Goal: Task Accomplishment & Management: Use online tool/utility

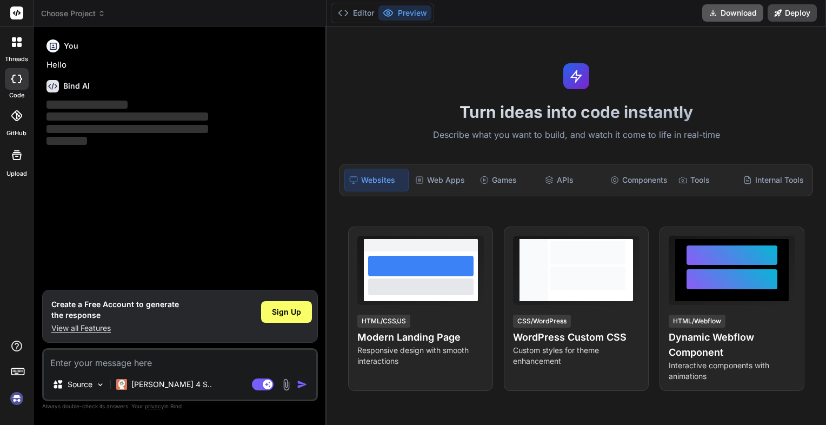
click at [741, 16] on button "Download" at bounding box center [733, 12] width 61 height 17
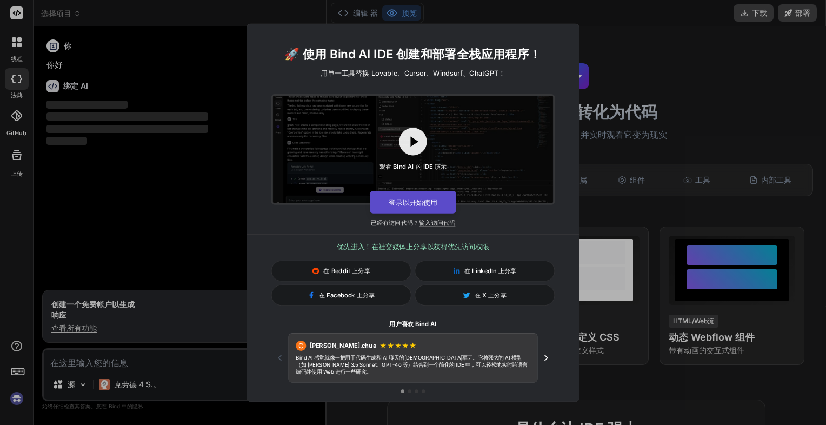
click at [431, 212] on button "登录以开始使用" at bounding box center [413, 202] width 87 height 23
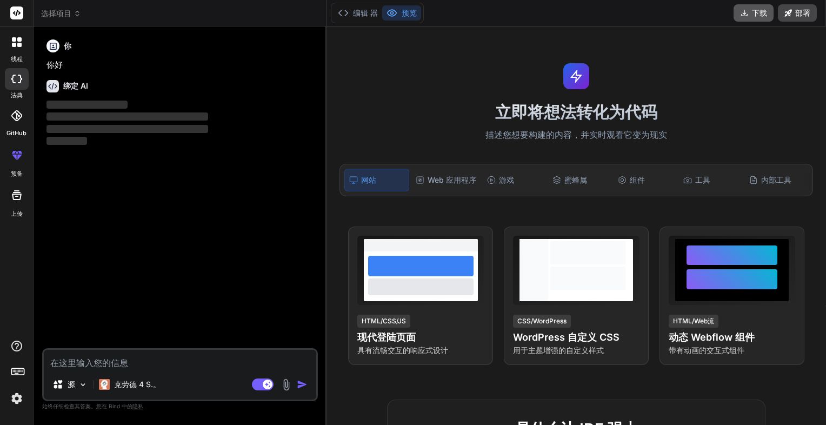
click at [746, 15] on icon at bounding box center [744, 13] width 9 height 9
click at [751, 17] on button "下载" at bounding box center [754, 12] width 40 height 17
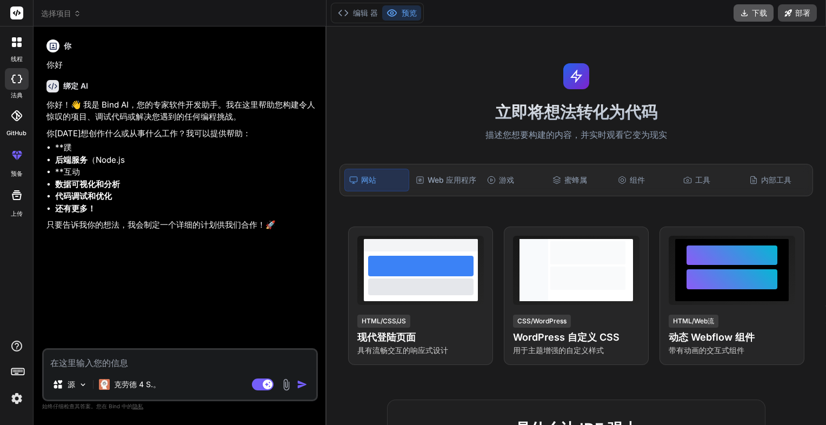
click at [763, 11] on font "下载" at bounding box center [759, 13] width 15 height 11
click at [747, 14] on icon at bounding box center [744, 13] width 9 height 9
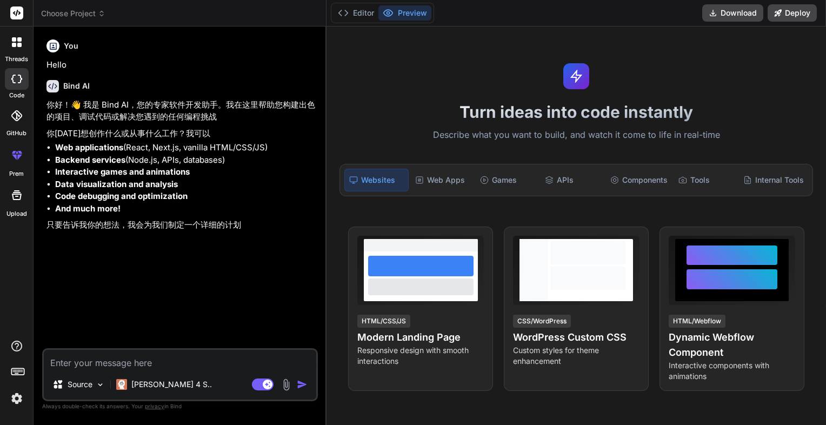
type textarea "x"
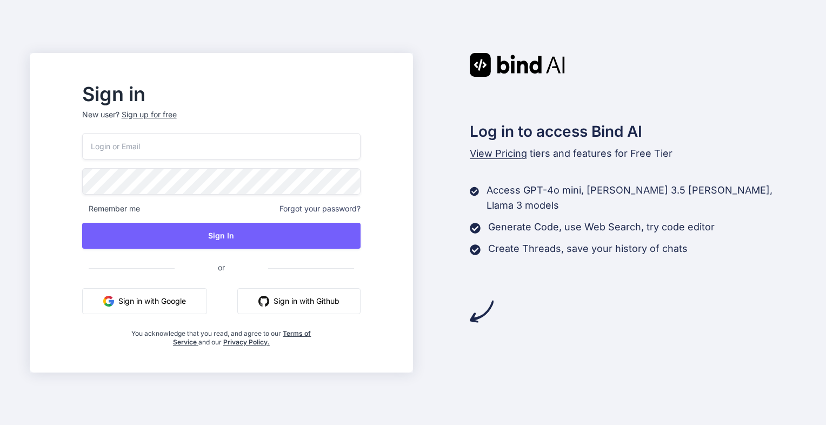
click at [176, 308] on button "Sign in with Google" at bounding box center [144, 301] width 125 height 26
